Goal: Task Accomplishment & Management: Use online tool/utility

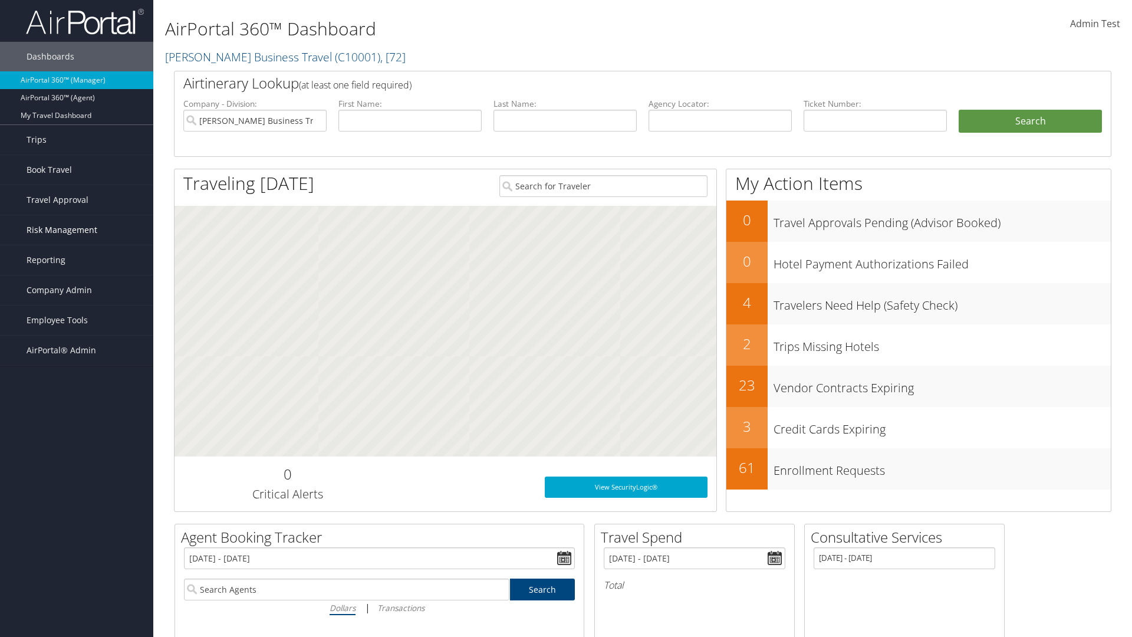
click at [77, 230] on span "Risk Management" at bounding box center [62, 229] width 71 height 29
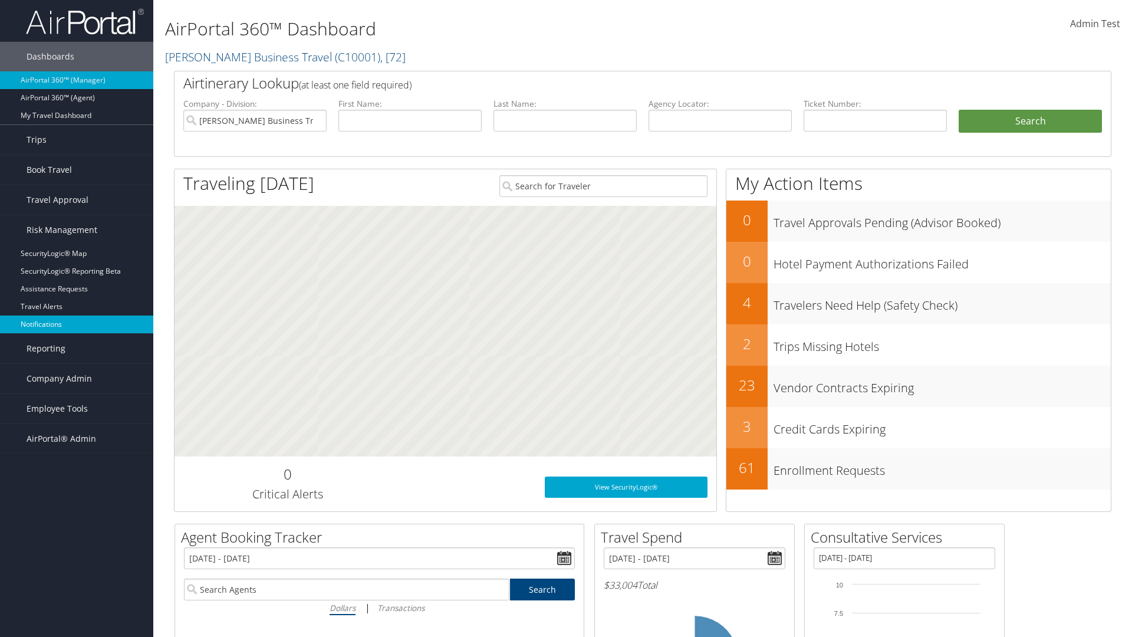
click at [77, 324] on link "Notifications" at bounding box center [76, 325] width 153 height 18
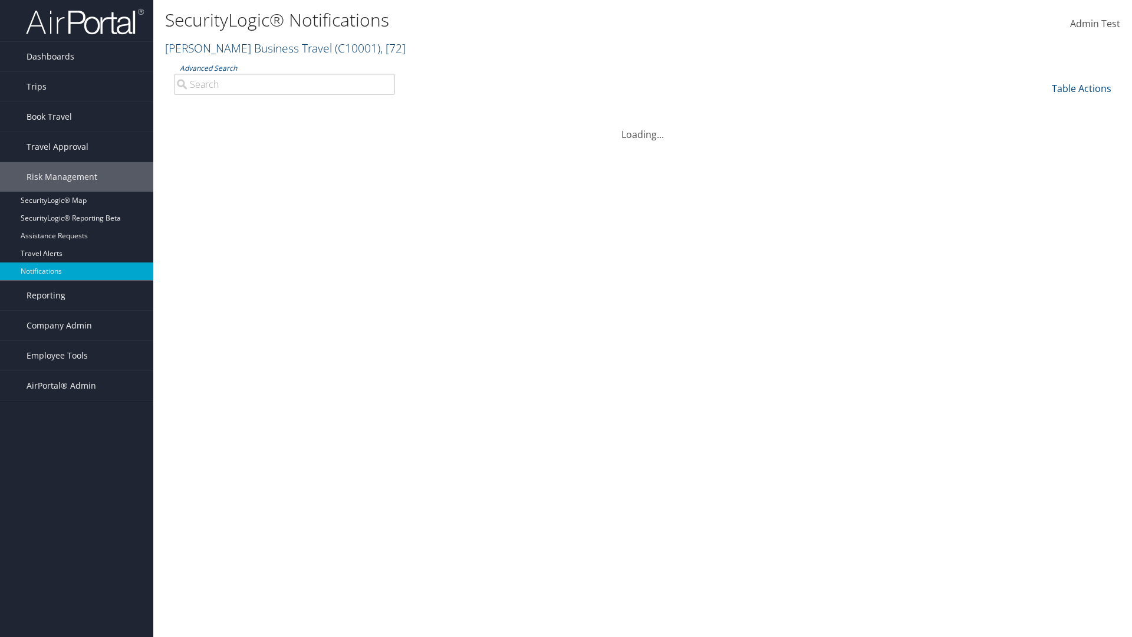
click at [243, 48] on link "Christopherson Business Travel ( C10001 ) , [ 72 ]" at bounding box center [285, 48] width 241 height 16
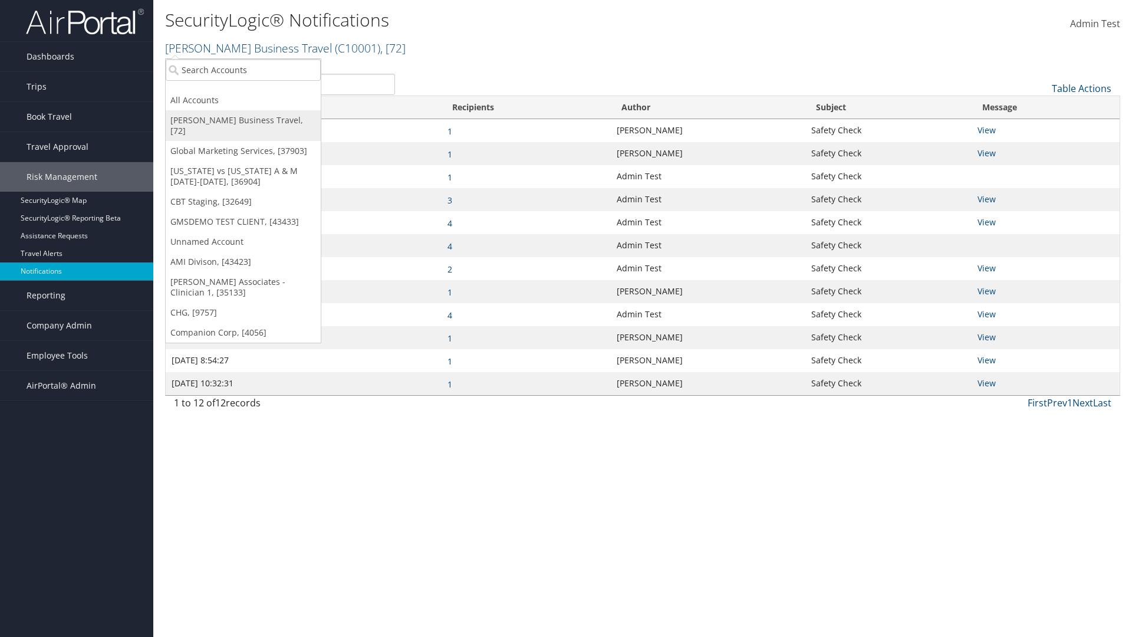
click at [243, 120] on link "[PERSON_NAME] Business Travel, [72]" at bounding box center [243, 125] width 155 height 31
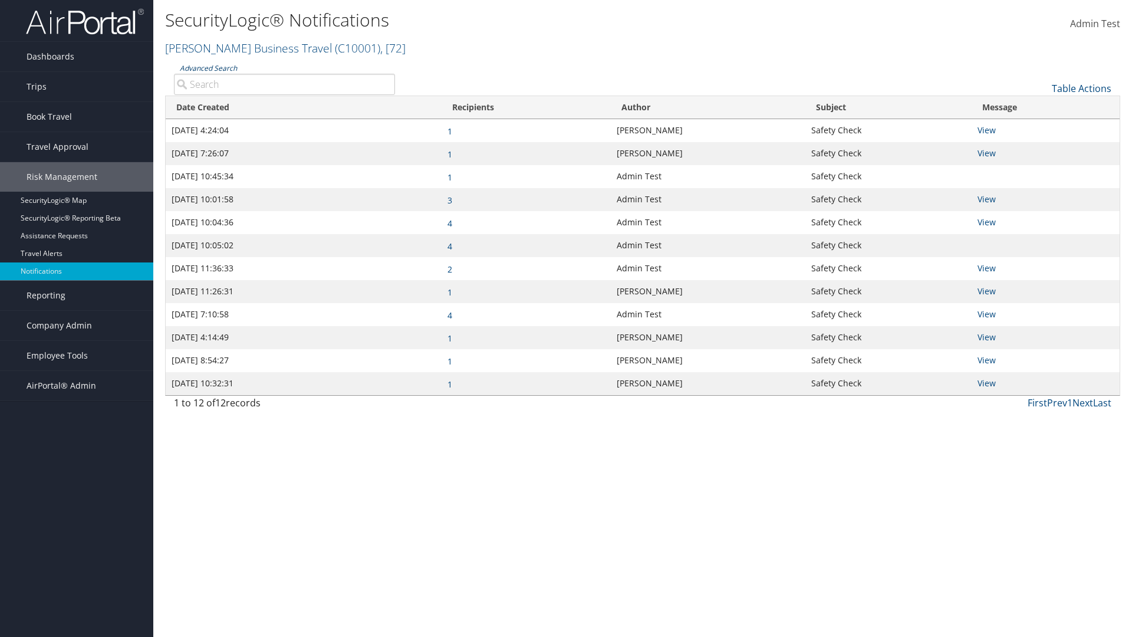
click at [208, 68] on link "Advanced Search" at bounding box center [208, 68] width 57 height 10
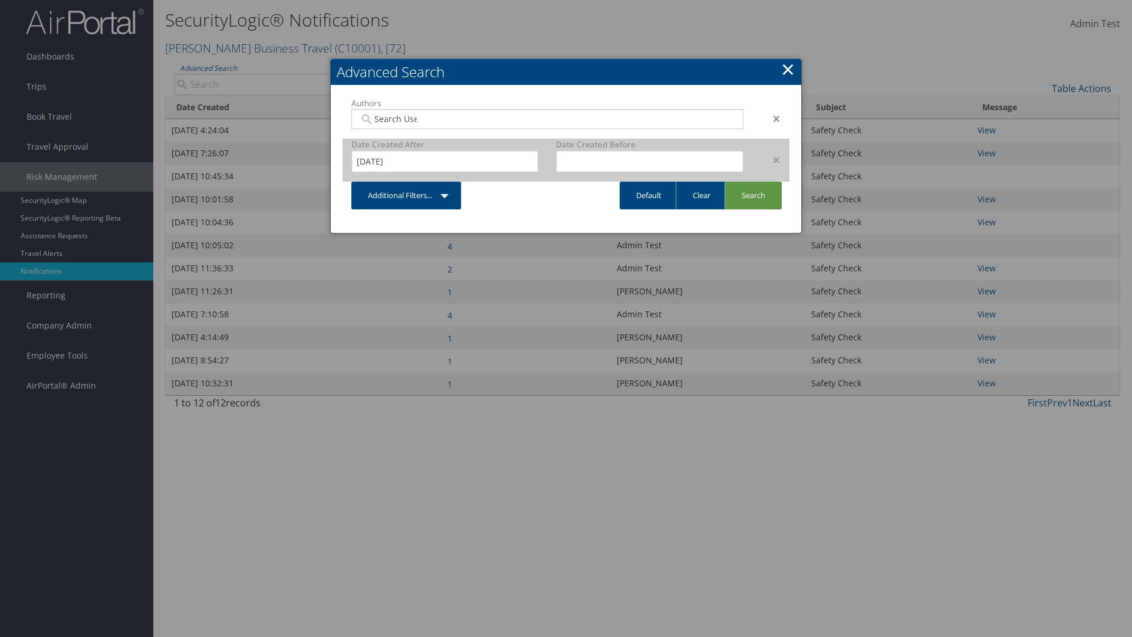
click at [771, 159] on div "×" at bounding box center [771, 160] width 37 height 14
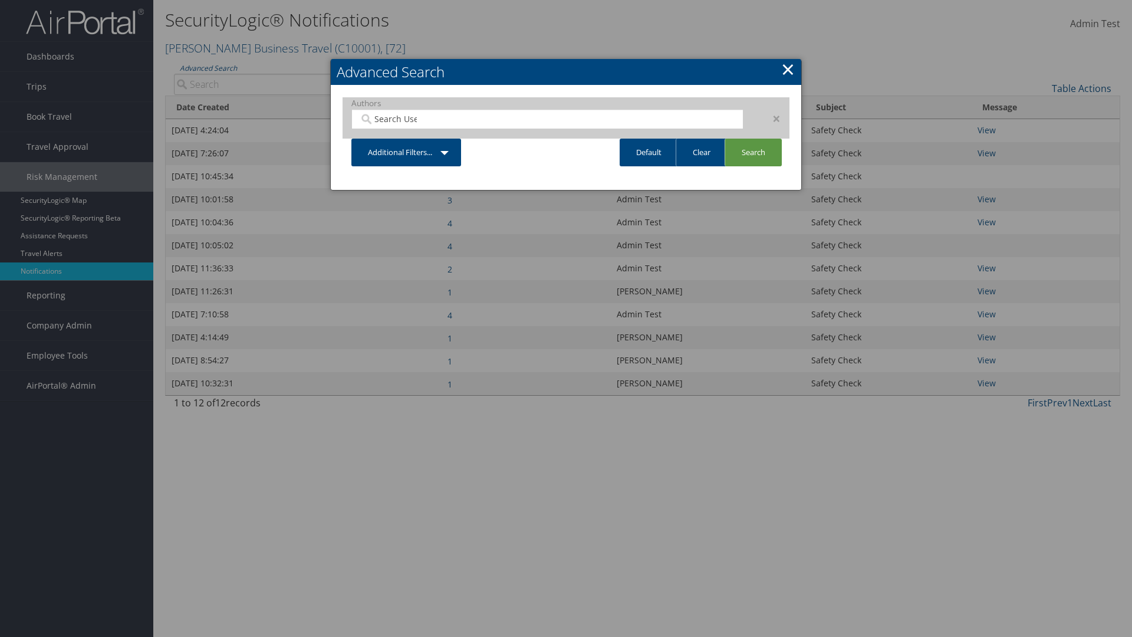
click at [771, 118] on div "×" at bounding box center [771, 118] width 37 height 14
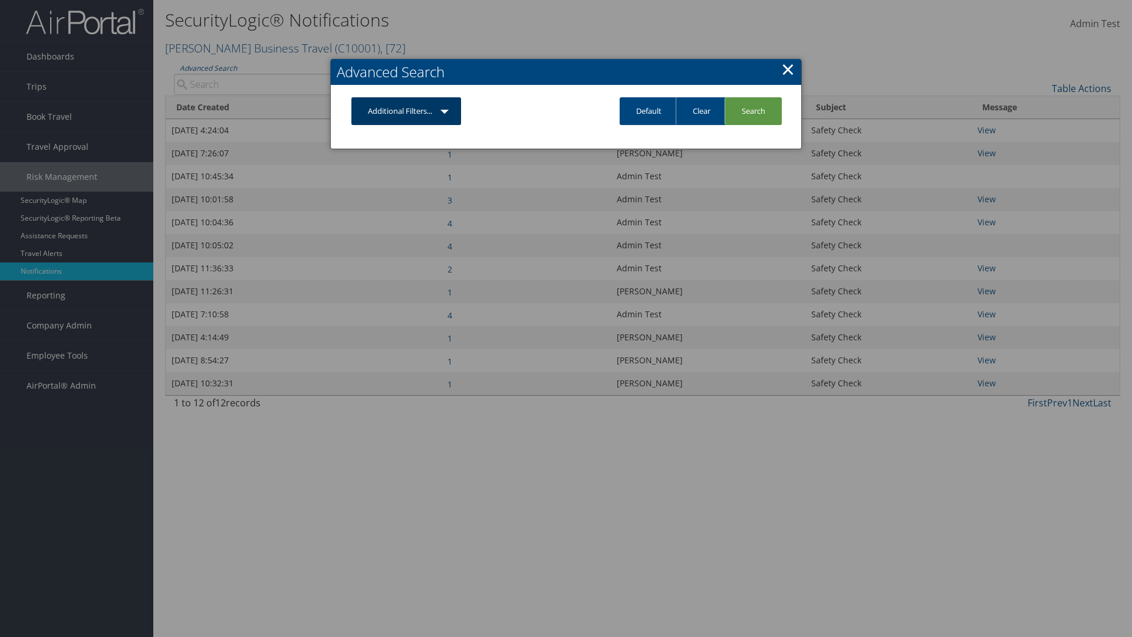
click at [406, 111] on link "Additional Filters..." at bounding box center [407, 111] width 110 height 28
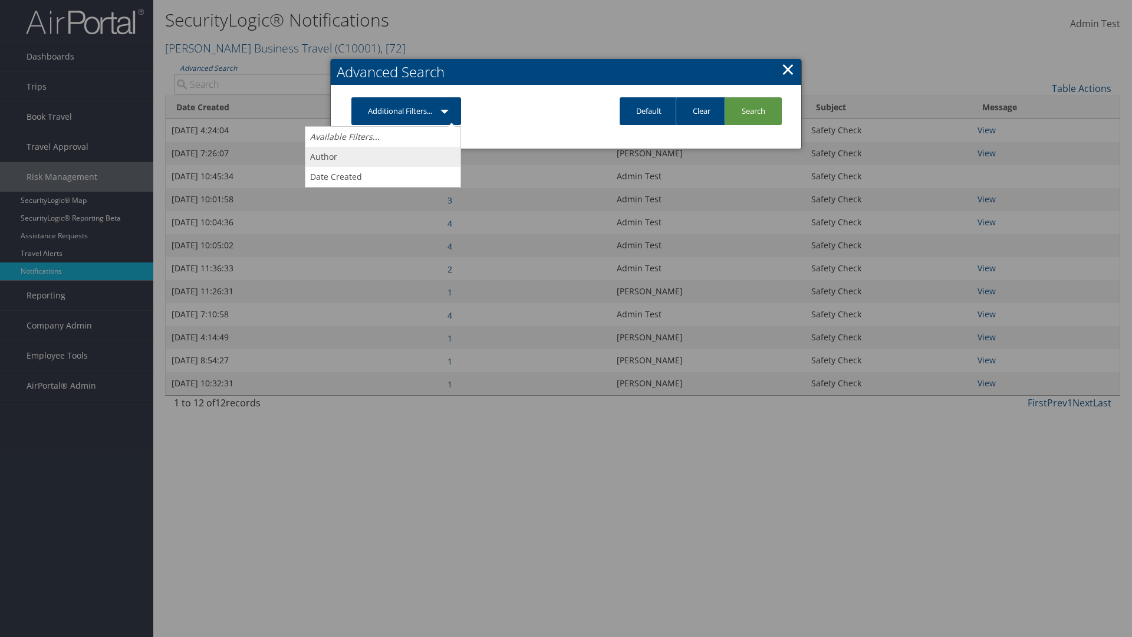
click at [383, 156] on link "Author" at bounding box center [383, 157] width 155 height 20
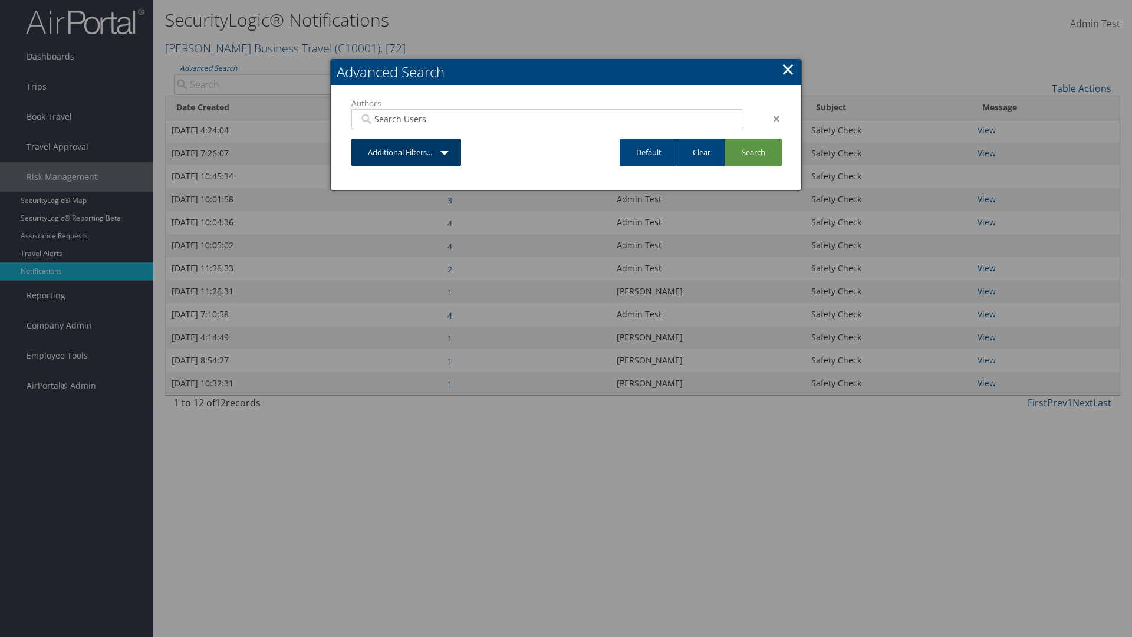
click at [406, 152] on link "Additional Filters..." at bounding box center [407, 153] width 110 height 28
click at [383, 198] on link "Date Created" at bounding box center [383, 198] width 155 height 20
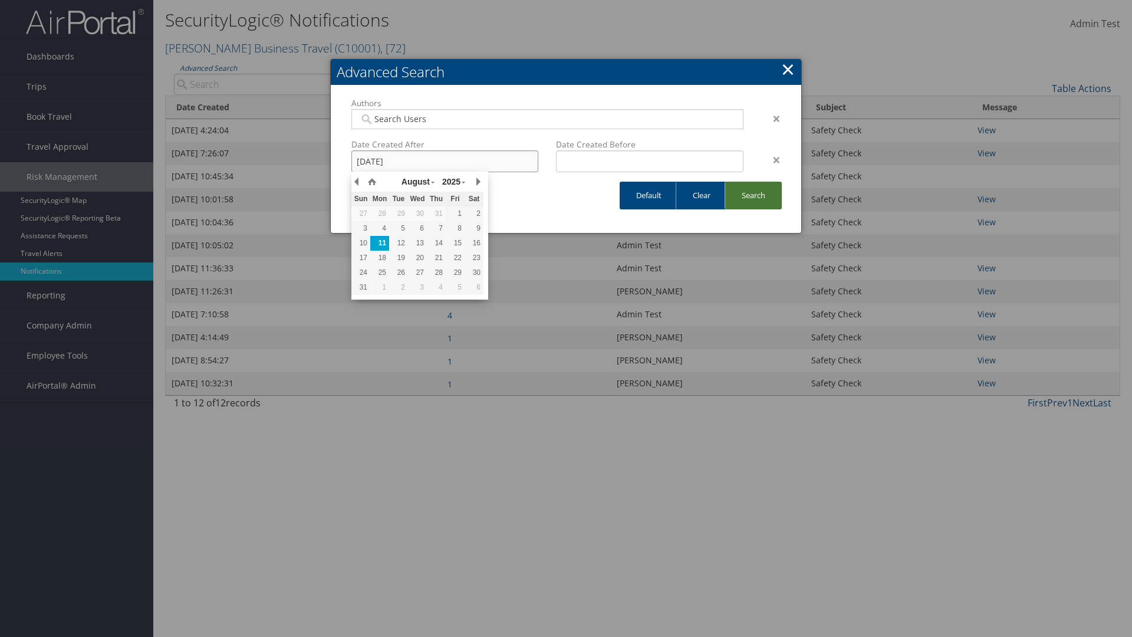
type input "[DATE]"
click at [753, 195] on link "Search" at bounding box center [753, 196] width 57 height 28
